Goal: Communication & Community: Answer question/provide support

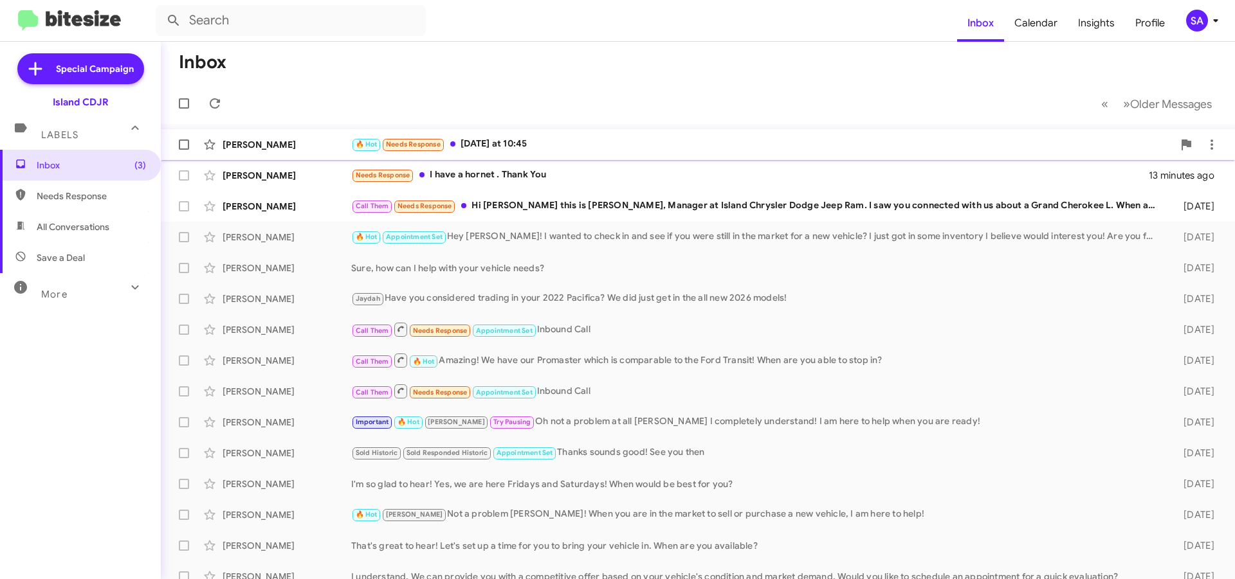
click at [534, 142] on div "🔥 Hot Needs Response [DATE] at 10:45" at bounding box center [762, 144] width 822 height 15
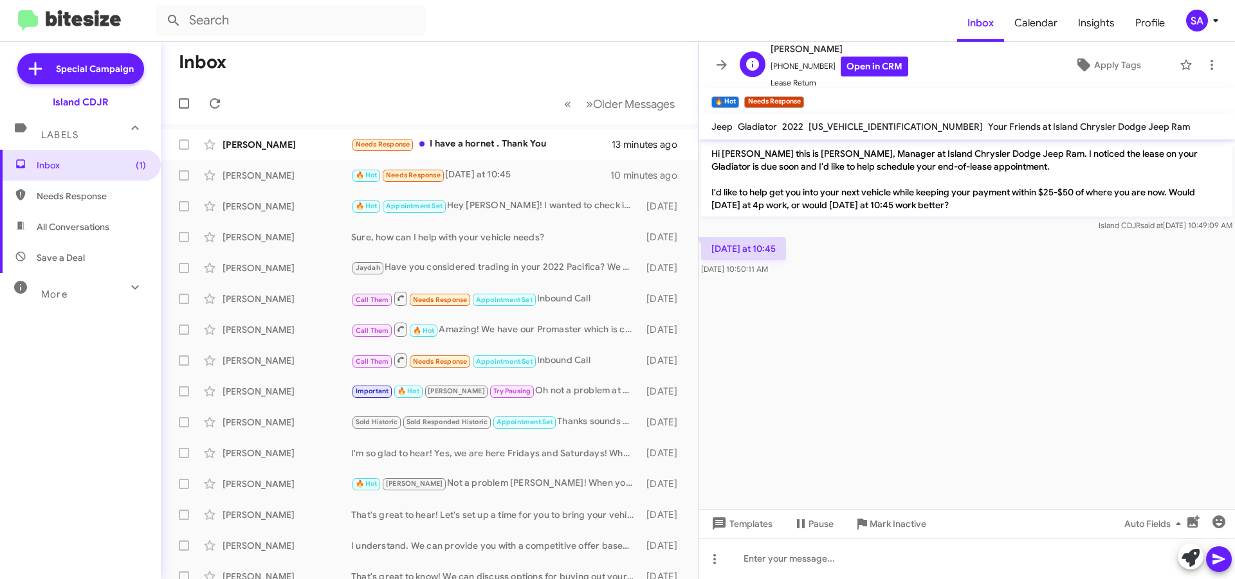
click at [808, 64] on span "[PHONE_NUMBER] Open in CRM" at bounding box center [839, 67] width 138 height 20
copy span "16468945655"
click at [816, 561] on div at bounding box center [966, 558] width 536 height 41
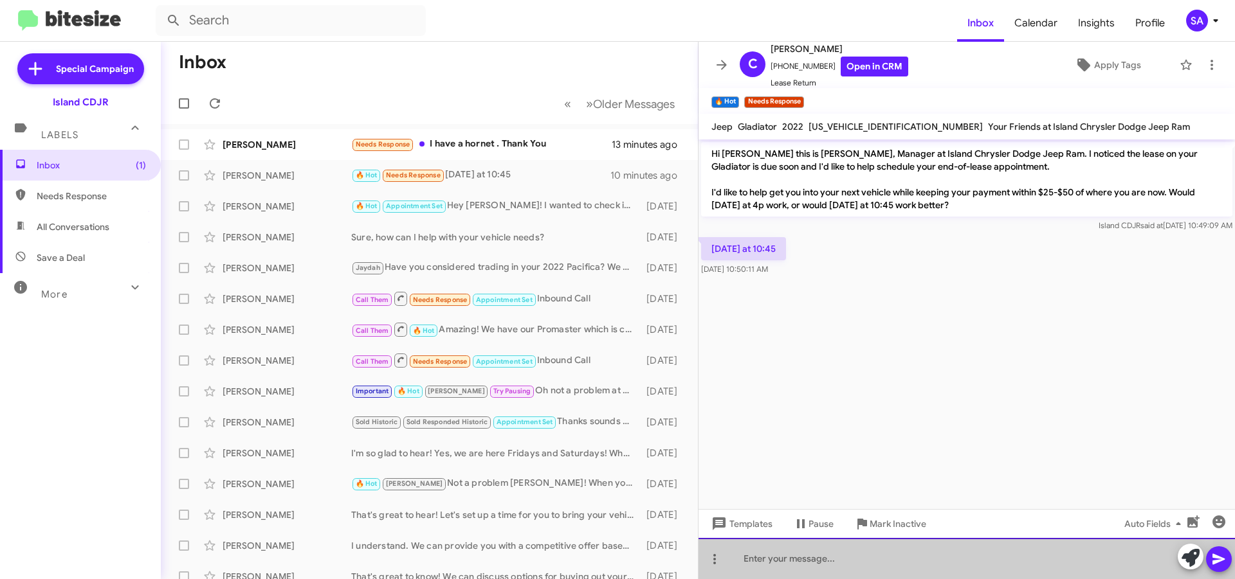
click at [816, 561] on div at bounding box center [966, 558] width 536 height 41
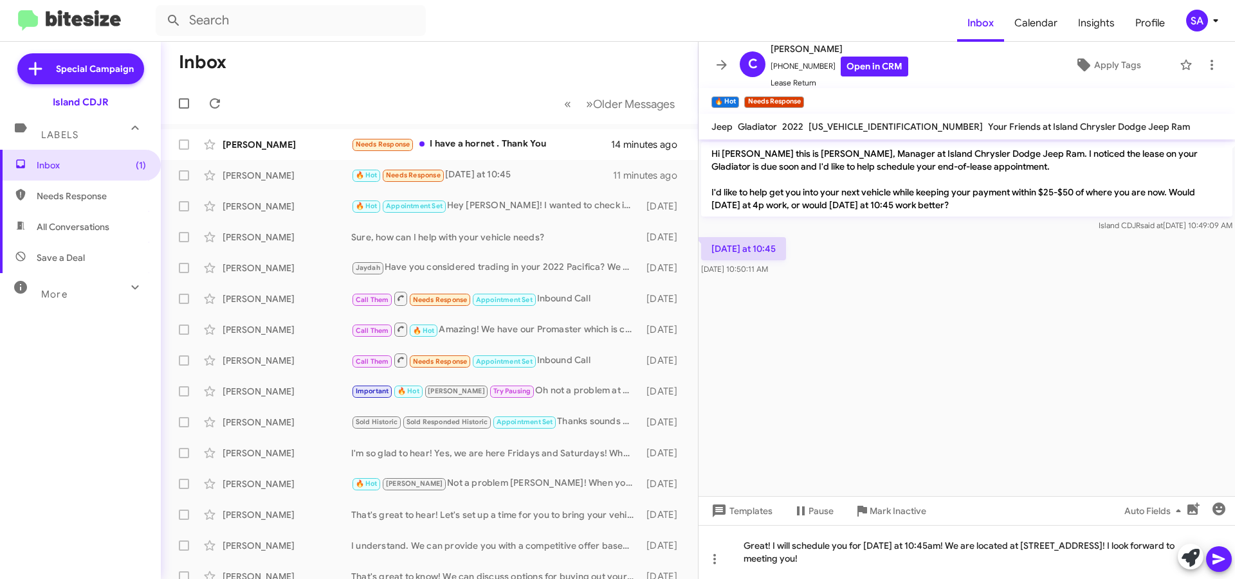
click at [1223, 563] on icon at bounding box center [1218, 559] width 15 height 15
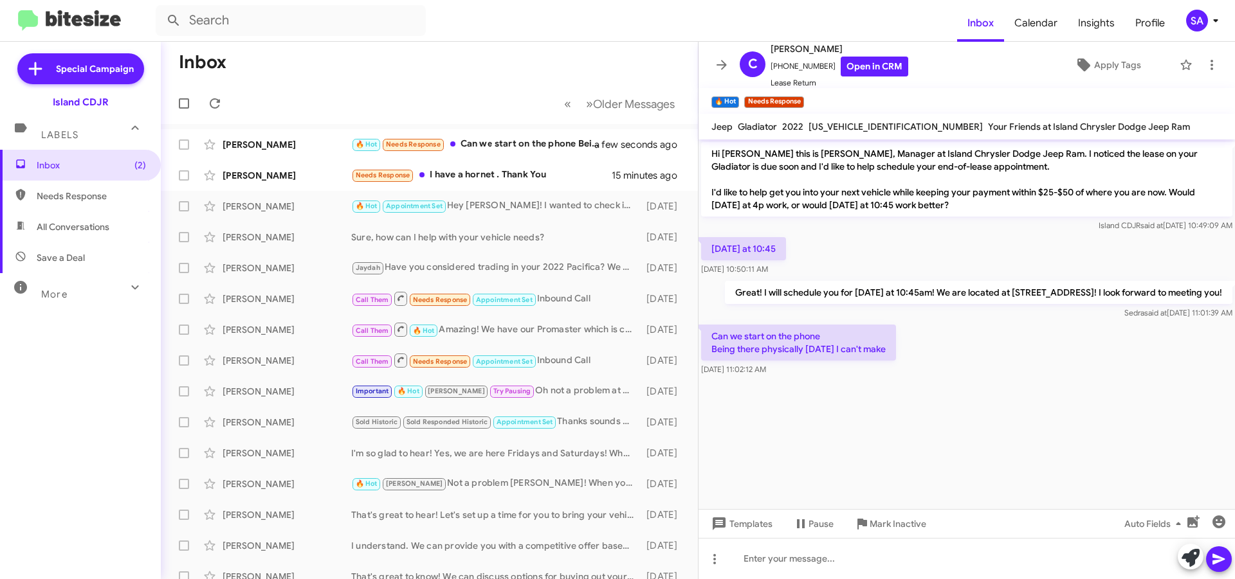
click at [528, 127] on mat-action-list "[PERSON_NAME] 🔥 Hot Needs Response Can we start on the phone Being there physic…" at bounding box center [429, 435] width 537 height 623
click at [533, 136] on div "[PERSON_NAME] 🔥 Hot Needs Response Can we start on the phone Being there physic…" at bounding box center [429, 145] width 516 height 26
click at [768, 566] on div at bounding box center [966, 558] width 536 height 41
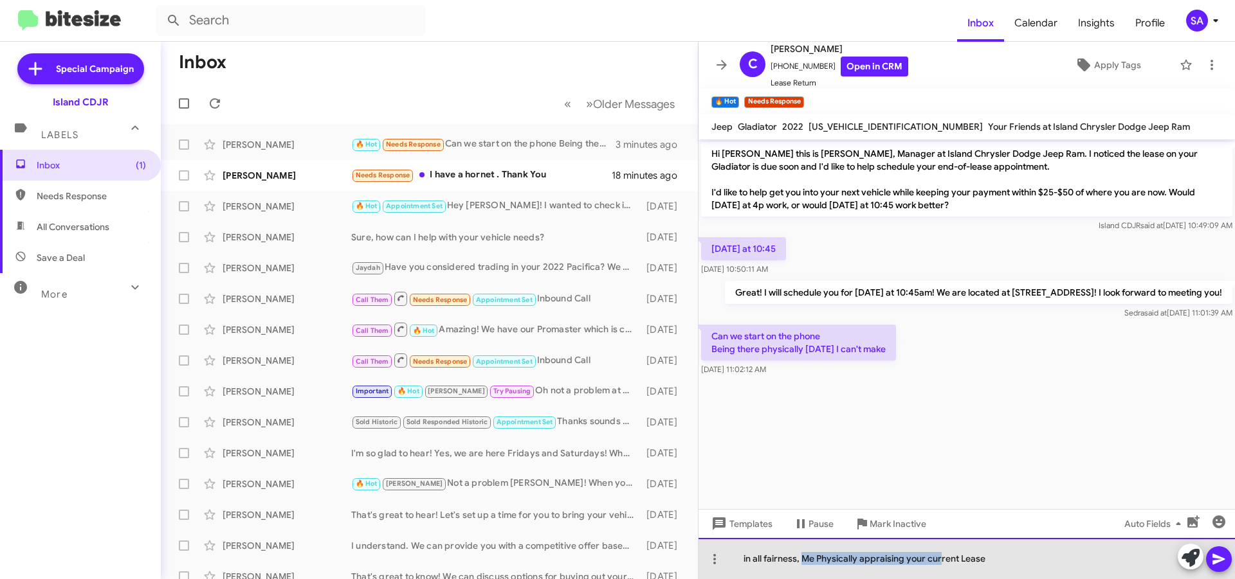
drag, startPoint x: 803, startPoint y: 560, endPoint x: 947, endPoint y: 550, distance: 145.0
click at [947, 550] on div "in all fairness, Me Physically appraising your current Lease" at bounding box center [966, 558] width 536 height 41
click at [1000, 556] on div "in all fairness, Me Physically appraising your current Lease" at bounding box center [966, 558] width 536 height 41
click at [1008, 556] on div "in all fairness, Me Physically appraising your current Lease" at bounding box center [966, 558] width 536 height 41
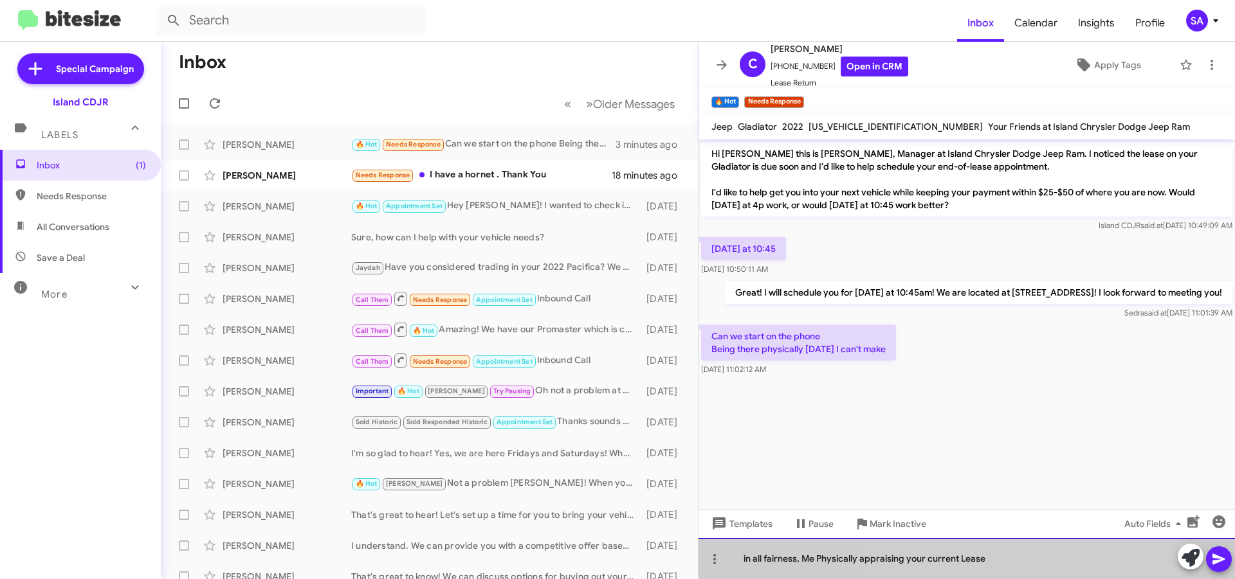
click at [1008, 556] on div "in all fairness, Me Physically appraising your current Lease" at bounding box center [966, 558] width 536 height 41
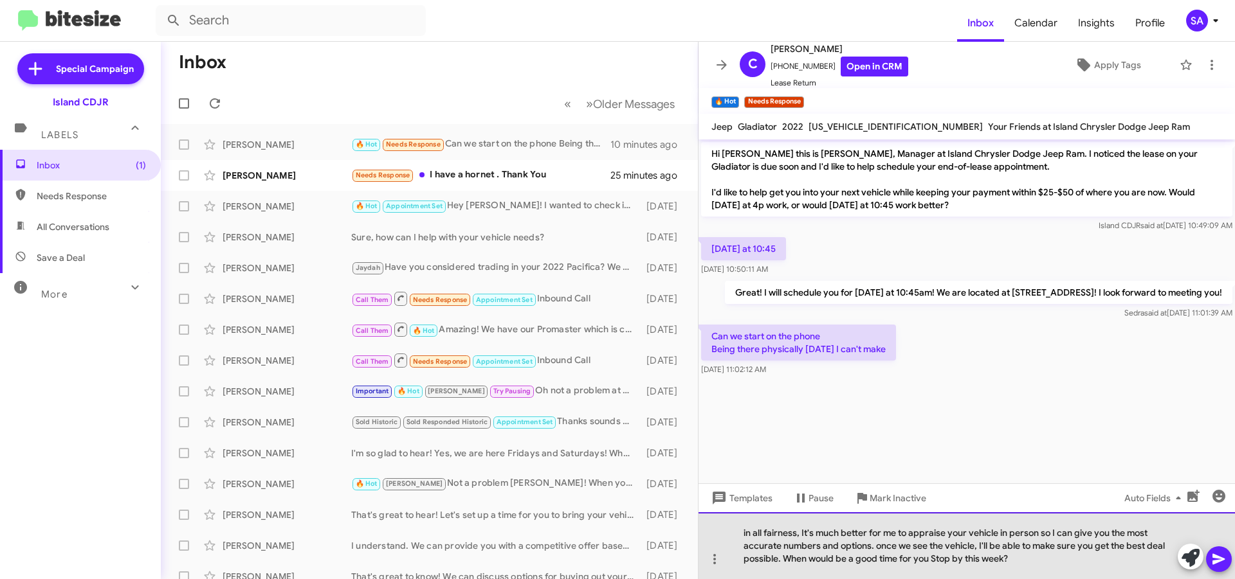
click at [1054, 554] on div "in all fairness, It's much better for me to appraise your vehicle in person so …" at bounding box center [966, 546] width 536 height 67
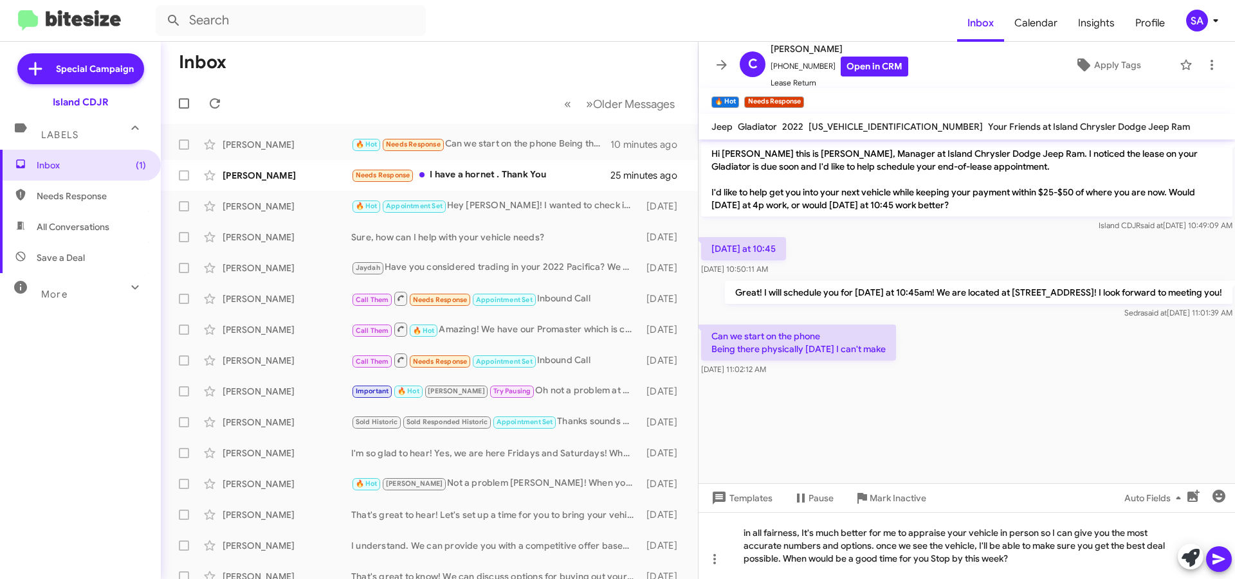
click at [1219, 551] on span at bounding box center [1218, 560] width 15 height 26
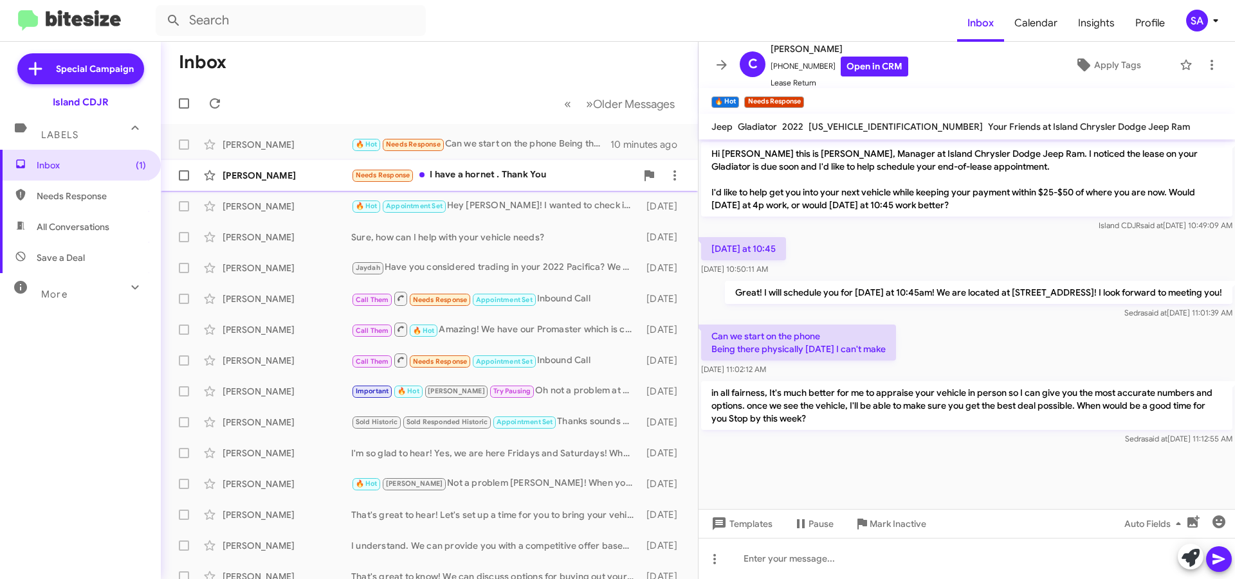
click at [322, 182] on div "[PERSON_NAME] Needs Response I have a hornet . Thank You 25 minutes ago" at bounding box center [429, 176] width 516 height 26
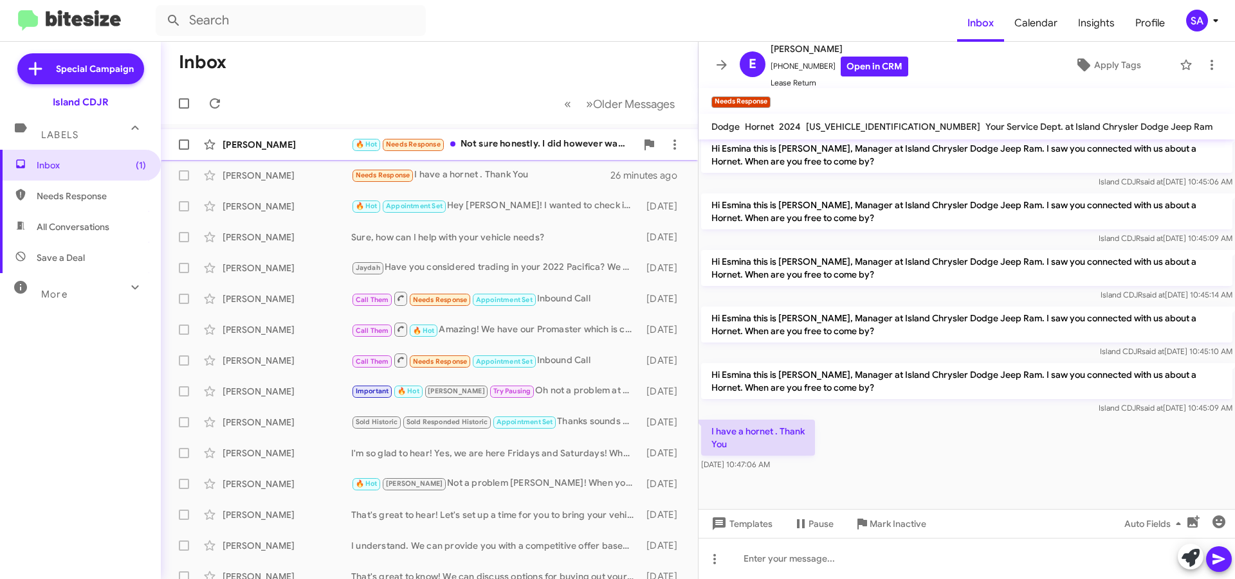
click at [488, 143] on div "🔥 Hot Needs Response Not sure honestly. I did however want to see the numbers t…" at bounding box center [493, 144] width 285 height 15
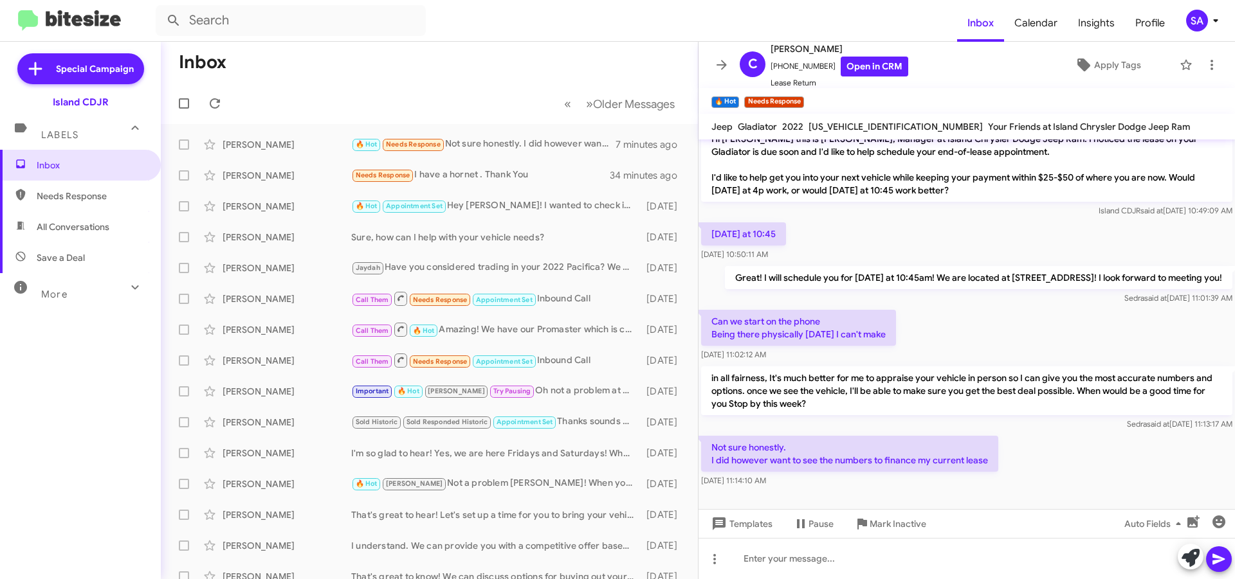
scroll to position [28, 0]
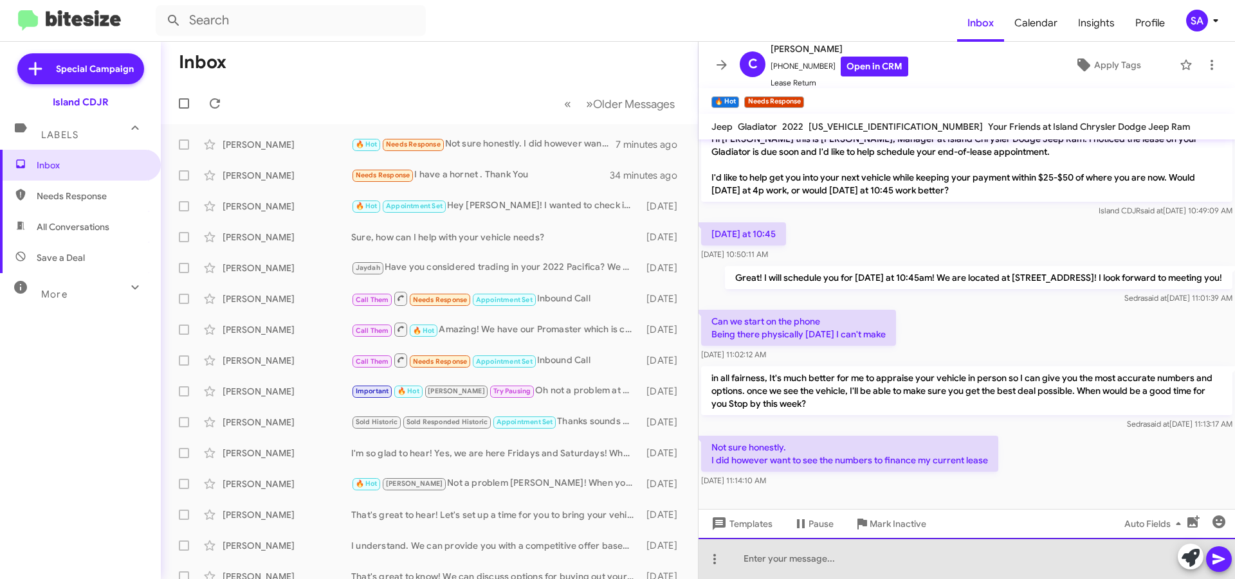
click at [788, 570] on div at bounding box center [966, 558] width 536 height 41
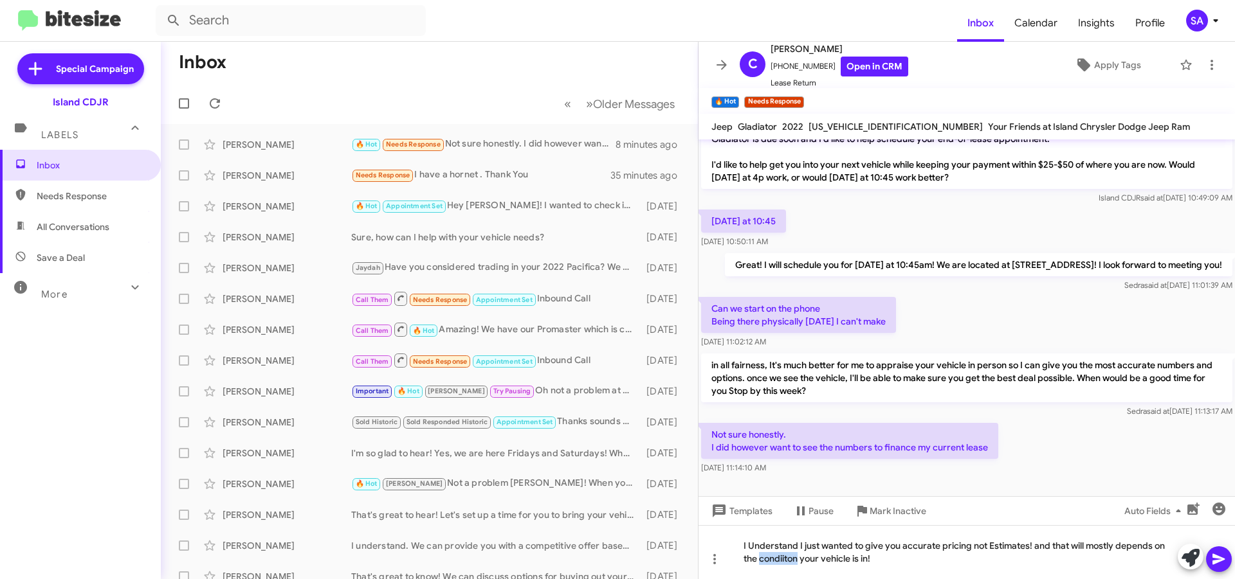
drag, startPoint x: 786, startPoint y: 566, endPoint x: 857, endPoint y: 297, distance: 278.0
click at [857, 292] on div "[PERSON_NAME] said at [DATE] 11:01:39 AM" at bounding box center [978, 285] width 507 height 13
click at [898, 561] on div "I Understand I just wanted to give you accurate pricing not Estimates! and that…" at bounding box center [966, 552] width 536 height 54
click at [1212, 563] on icon at bounding box center [1218, 559] width 15 height 15
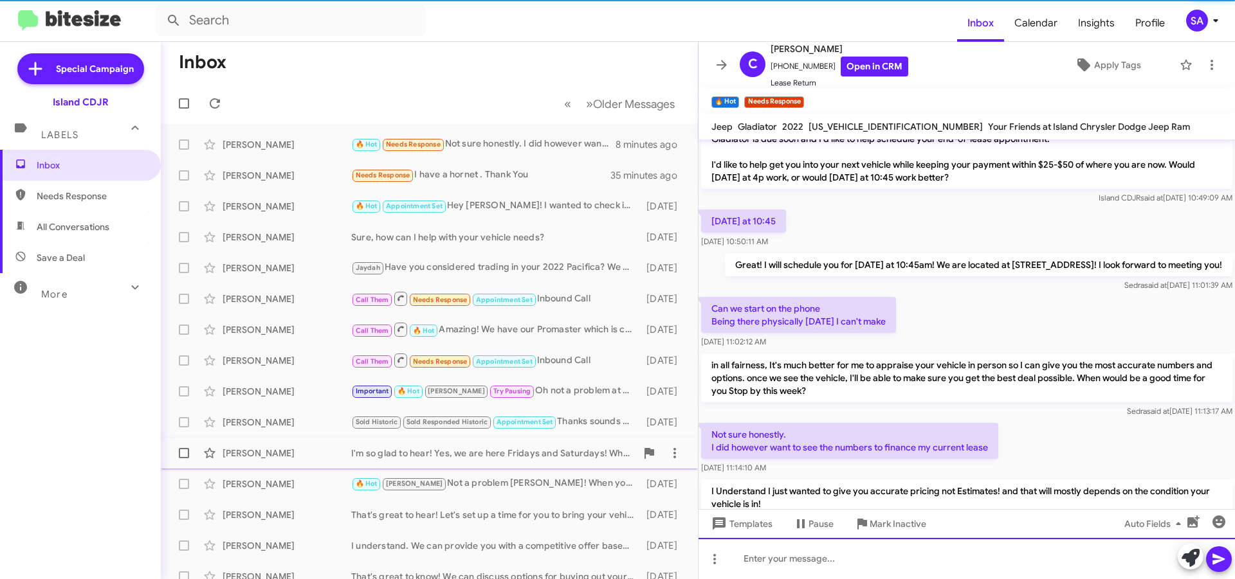
scroll to position [87, 0]
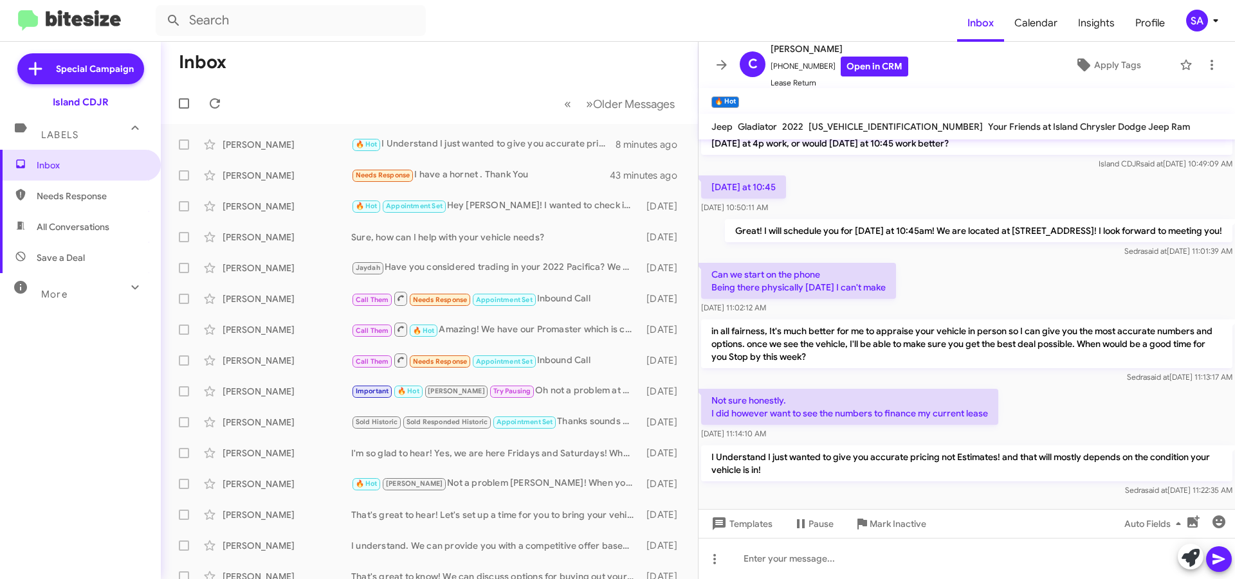
scroll to position [87, 0]
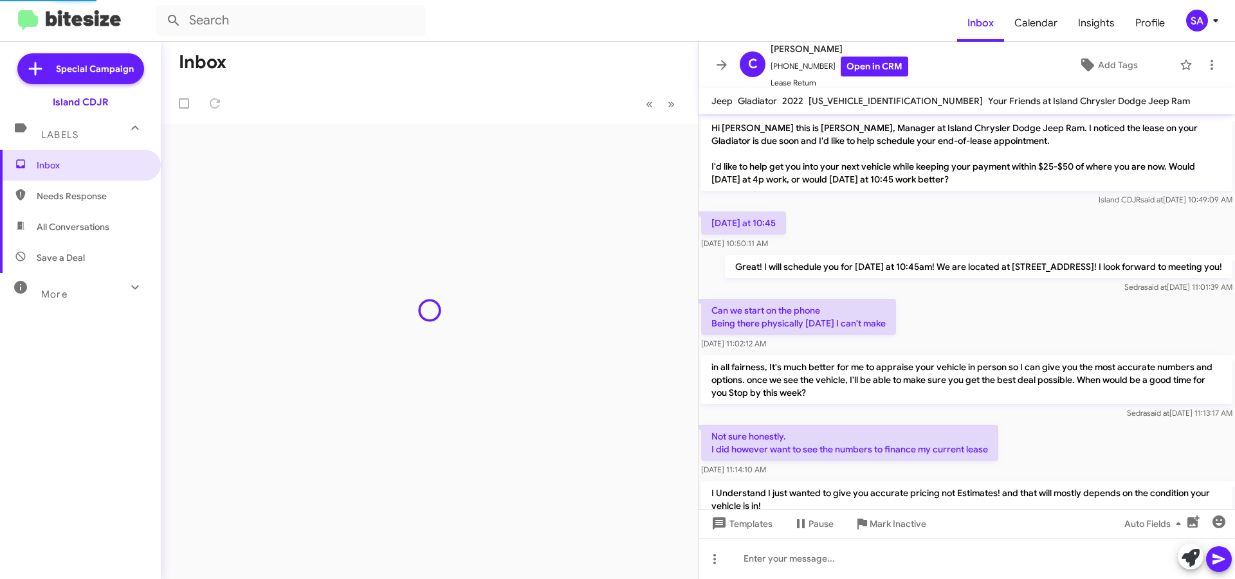
scroll to position [62, 0]
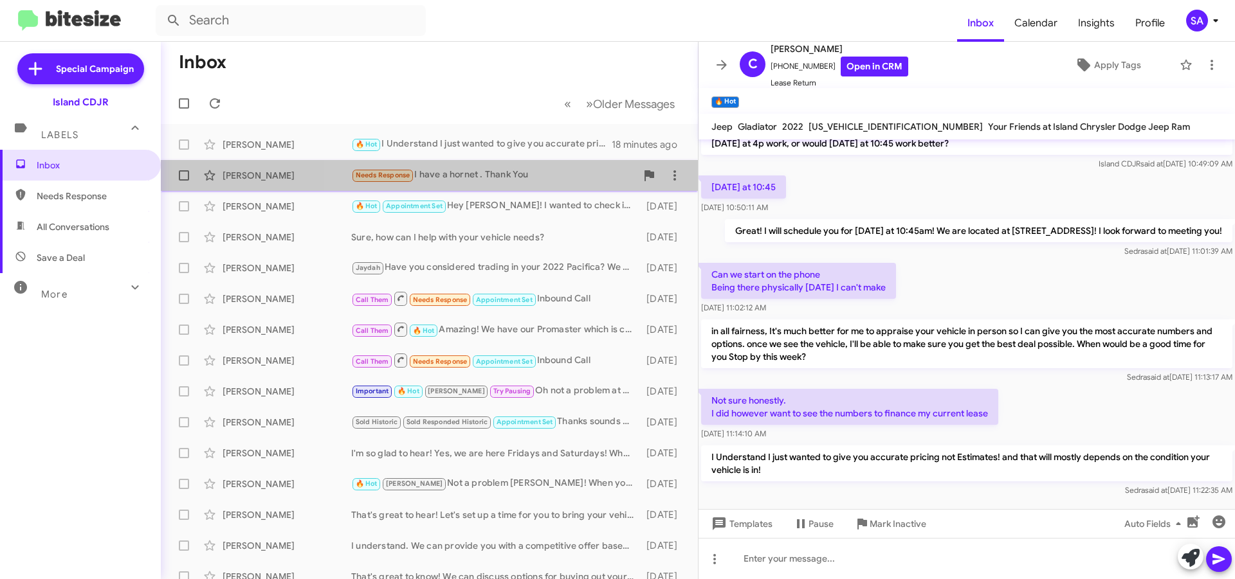
click at [508, 171] on div "Needs Response I have a hornet . Thank You" at bounding box center [493, 175] width 285 height 15
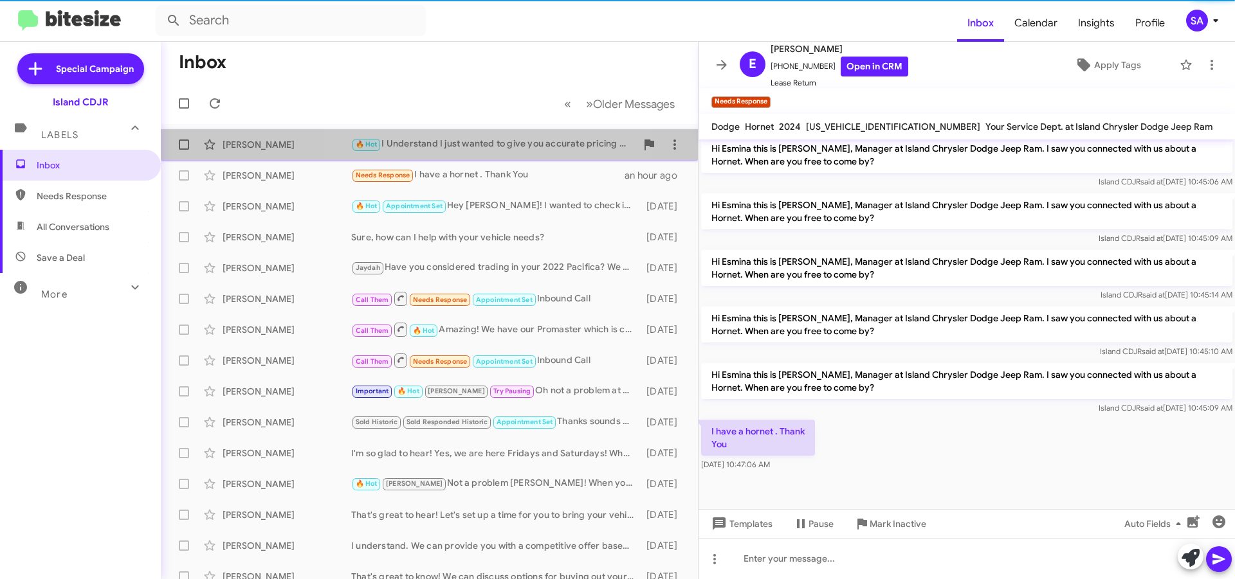
click at [498, 139] on div "🔥 Hot I Understand I just wanted to give you accurate pricing not Estimates! an…" at bounding box center [493, 144] width 285 height 15
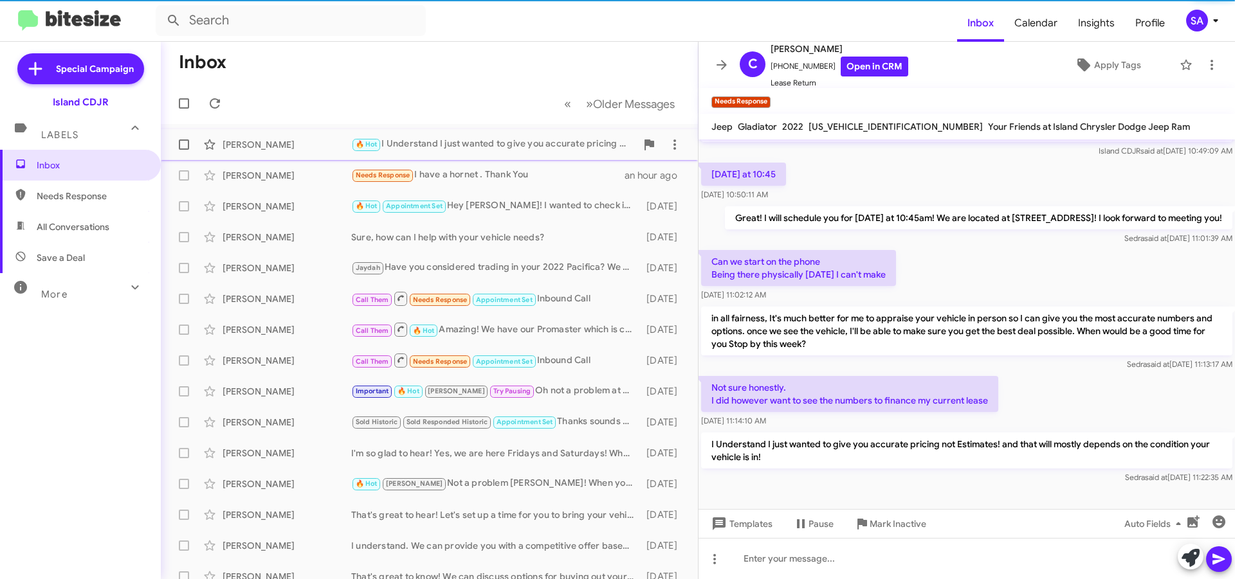
scroll to position [87, 0]
